Goal: Task Accomplishment & Management: Manage account settings

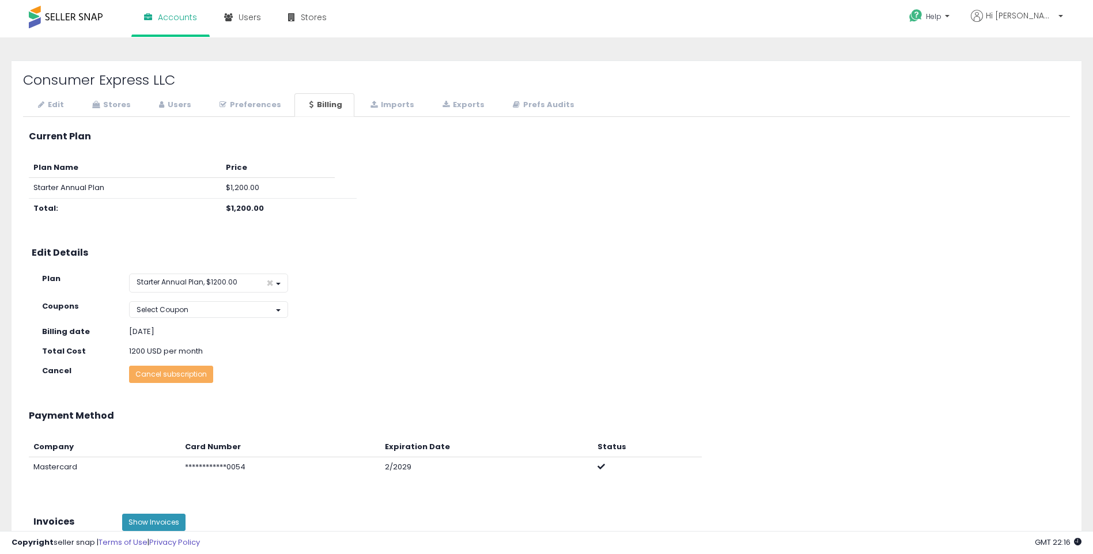
scroll to position [164, 0]
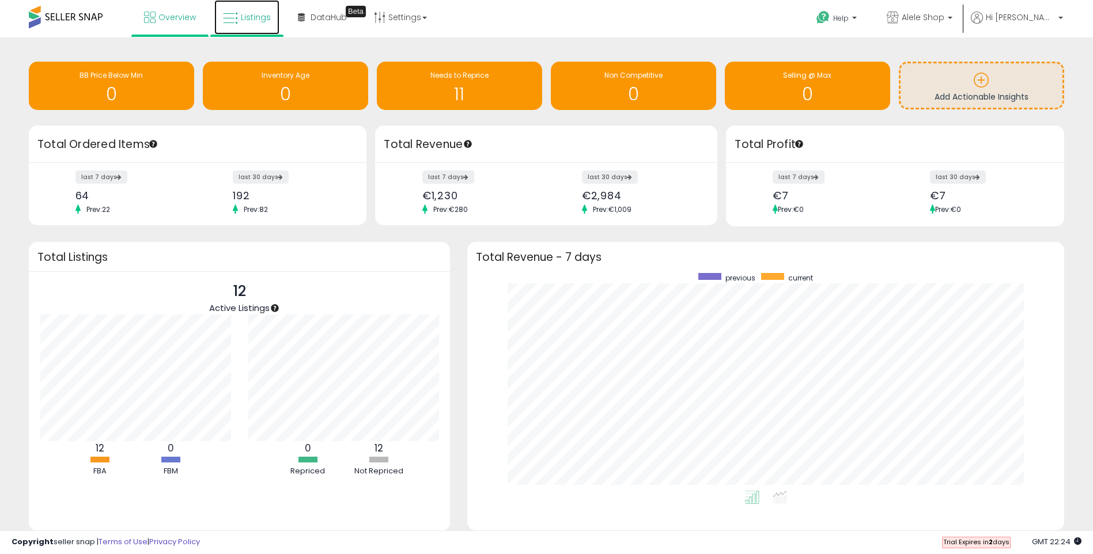
click at [264, 27] on link "Listings" at bounding box center [246, 17] width 65 height 35
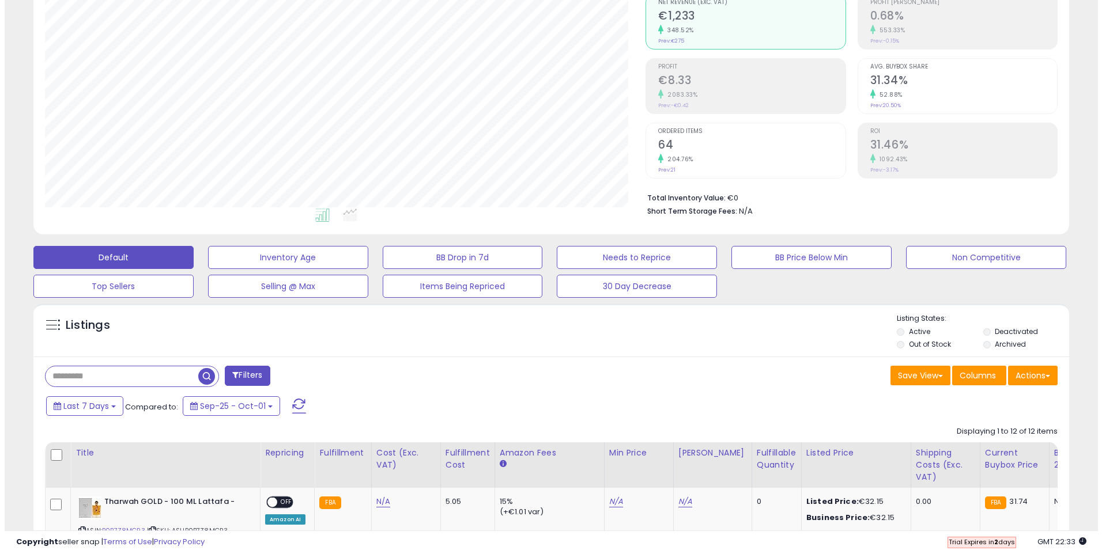
scroll to position [115, 0]
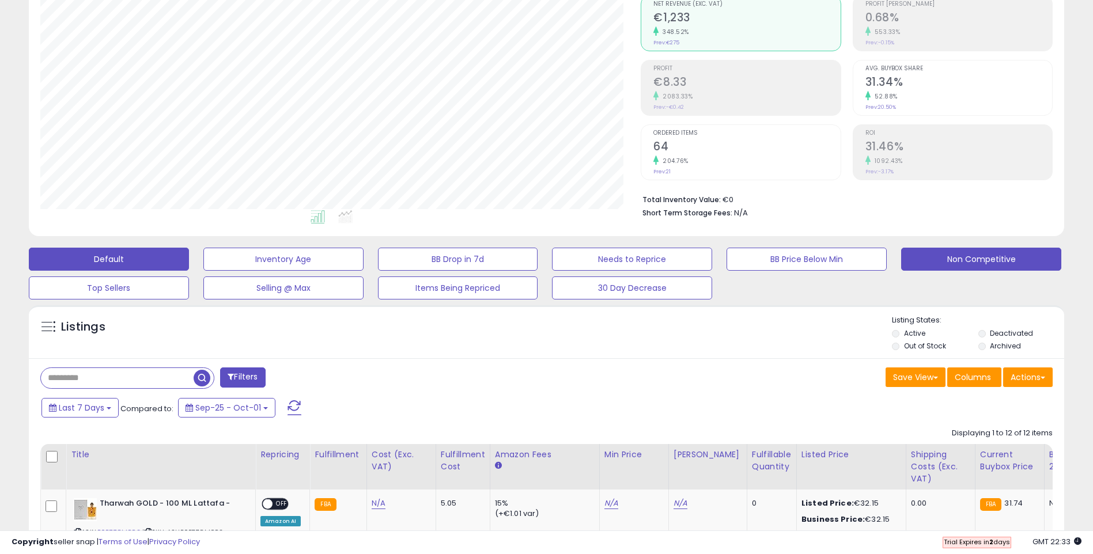
click at [971, 270] on button "Non Competitive" at bounding box center [981, 259] width 160 height 23
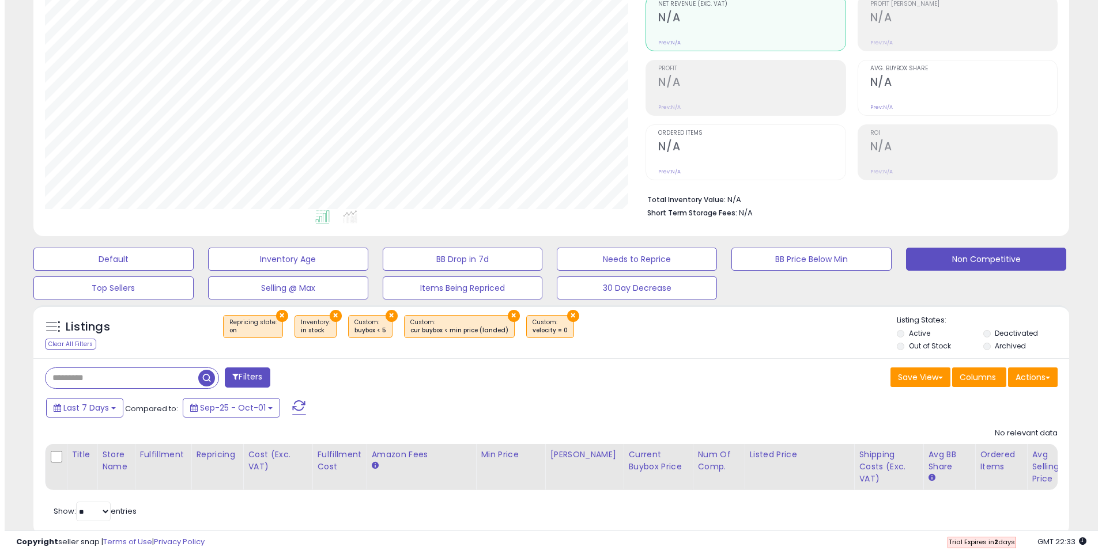
scroll to position [236, 601]
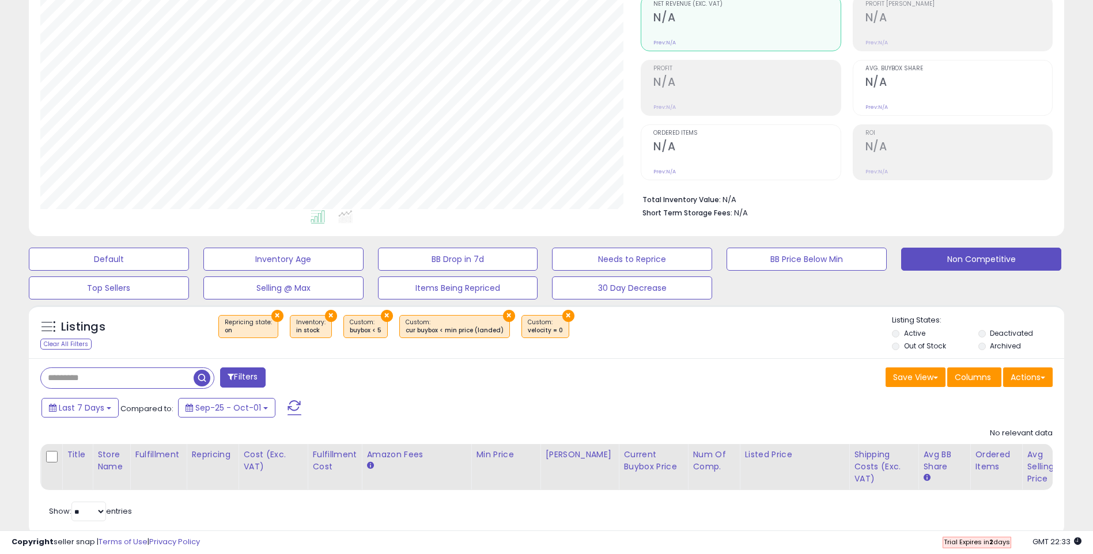
click at [382, 311] on button "×" at bounding box center [387, 316] width 12 height 12
click at [447, 315] on button "×" at bounding box center [453, 316] width 12 height 12
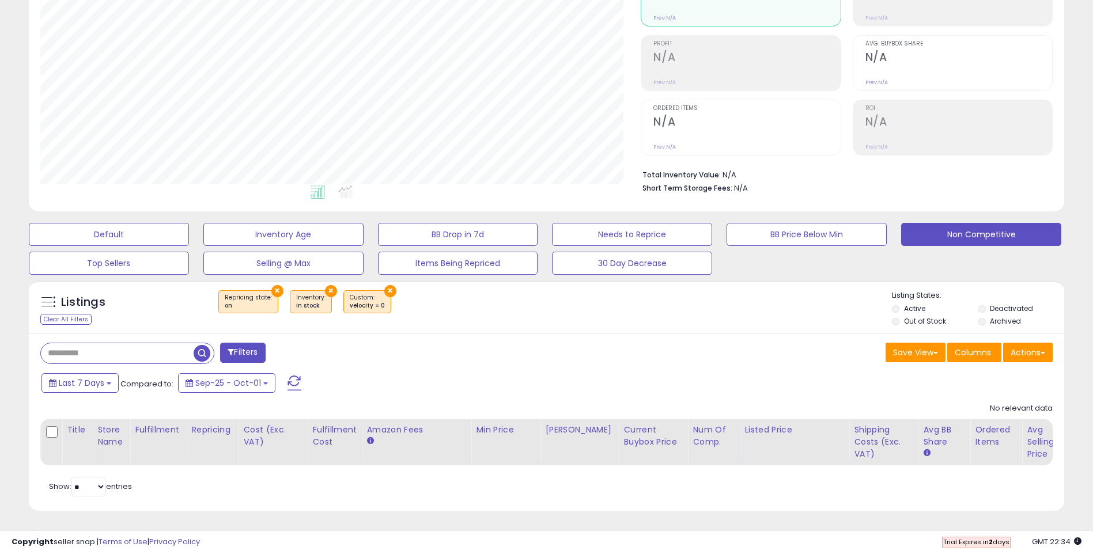
scroll to position [0, 0]
